Goal: Navigation & Orientation: Find specific page/section

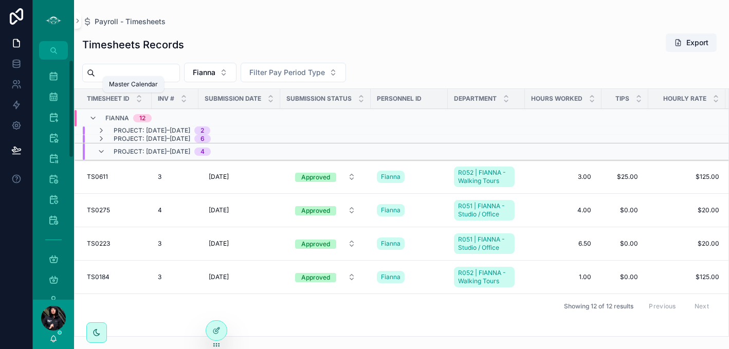
click at [53, 76] on icon "scrollable content" at bounding box center [53, 76] width 10 height 10
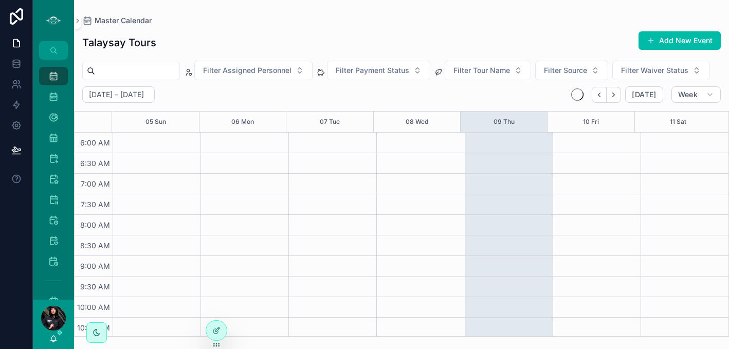
scroll to position [247, 0]
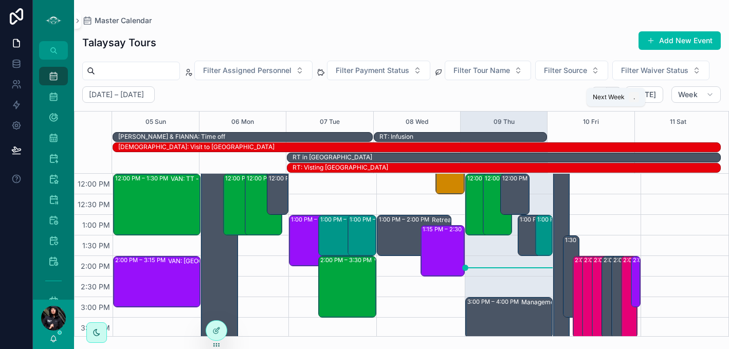
click at [617, 99] on icon "Next" at bounding box center [614, 95] width 8 height 8
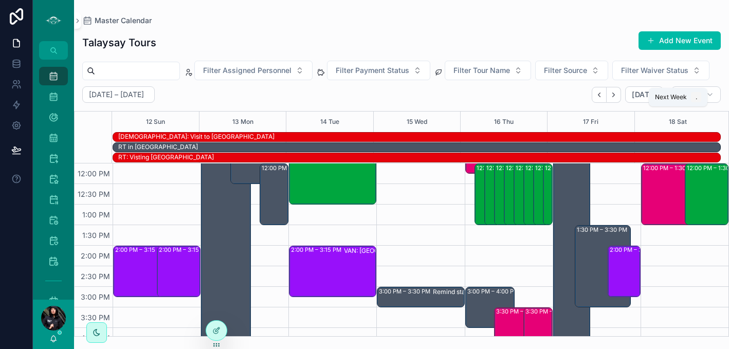
click at [617, 99] on icon "Next" at bounding box center [614, 95] width 8 height 8
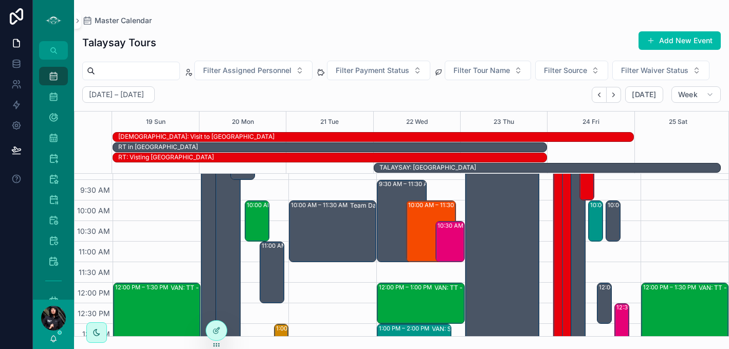
scroll to position [152, 0]
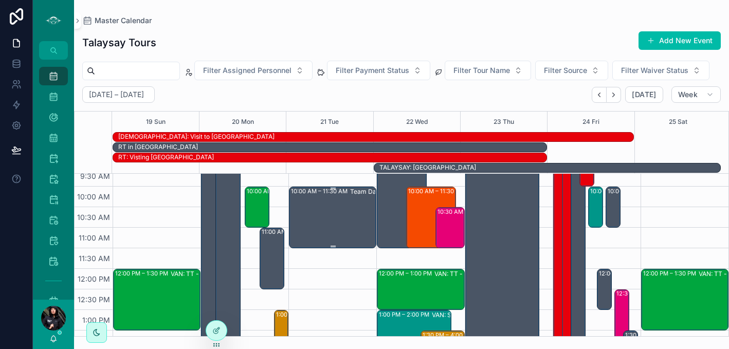
click at [318, 247] on div "10:00 AM – 11:30 AM Team Day - Salish Soils" at bounding box center [333, 218] width 84 height 60
